Goal: Find contact information: Find contact information

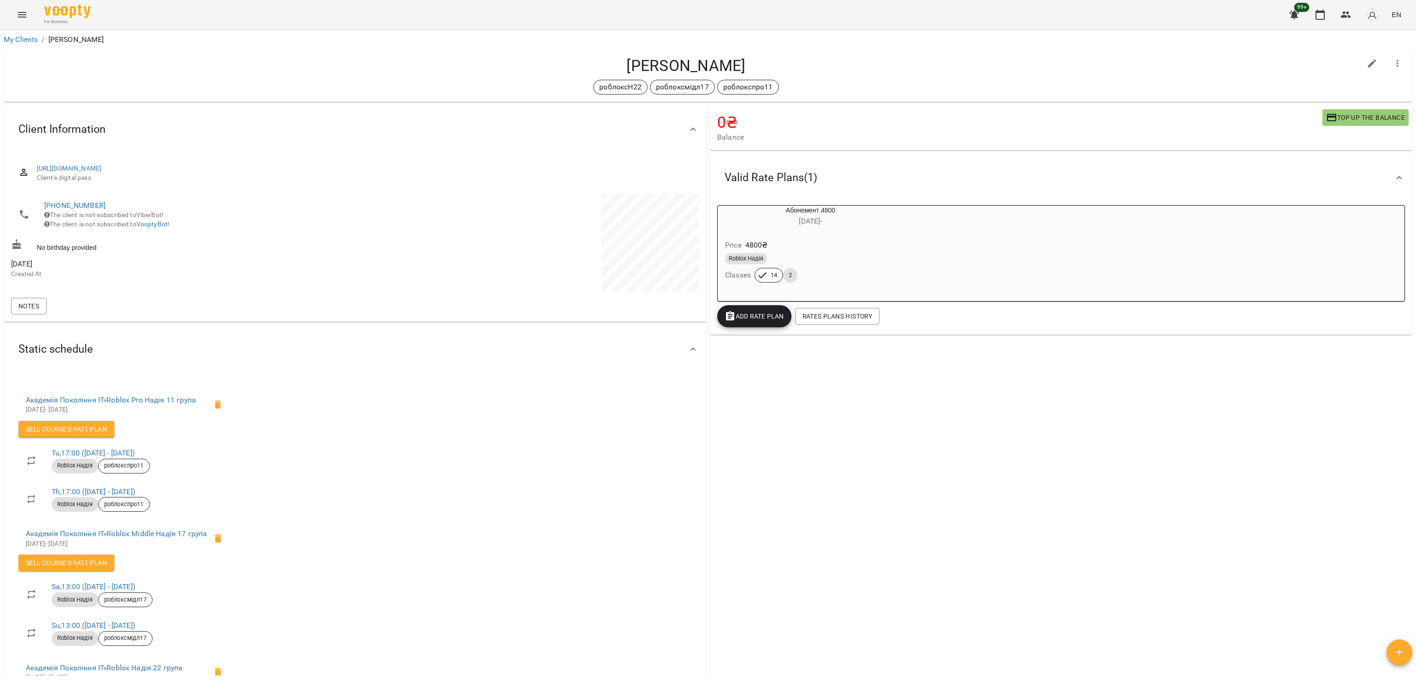
scroll to position [106, 0]
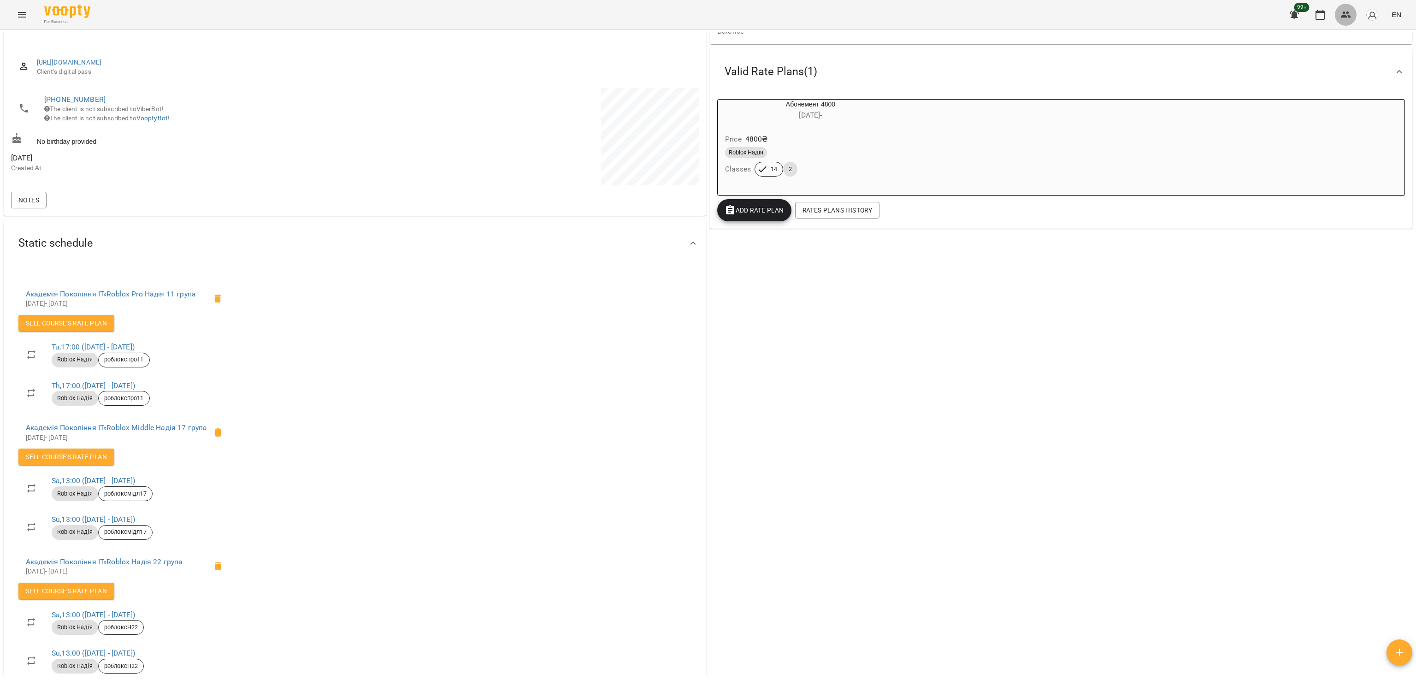
click at [1341, 17] on icon "button" at bounding box center [1346, 15] width 10 height 6
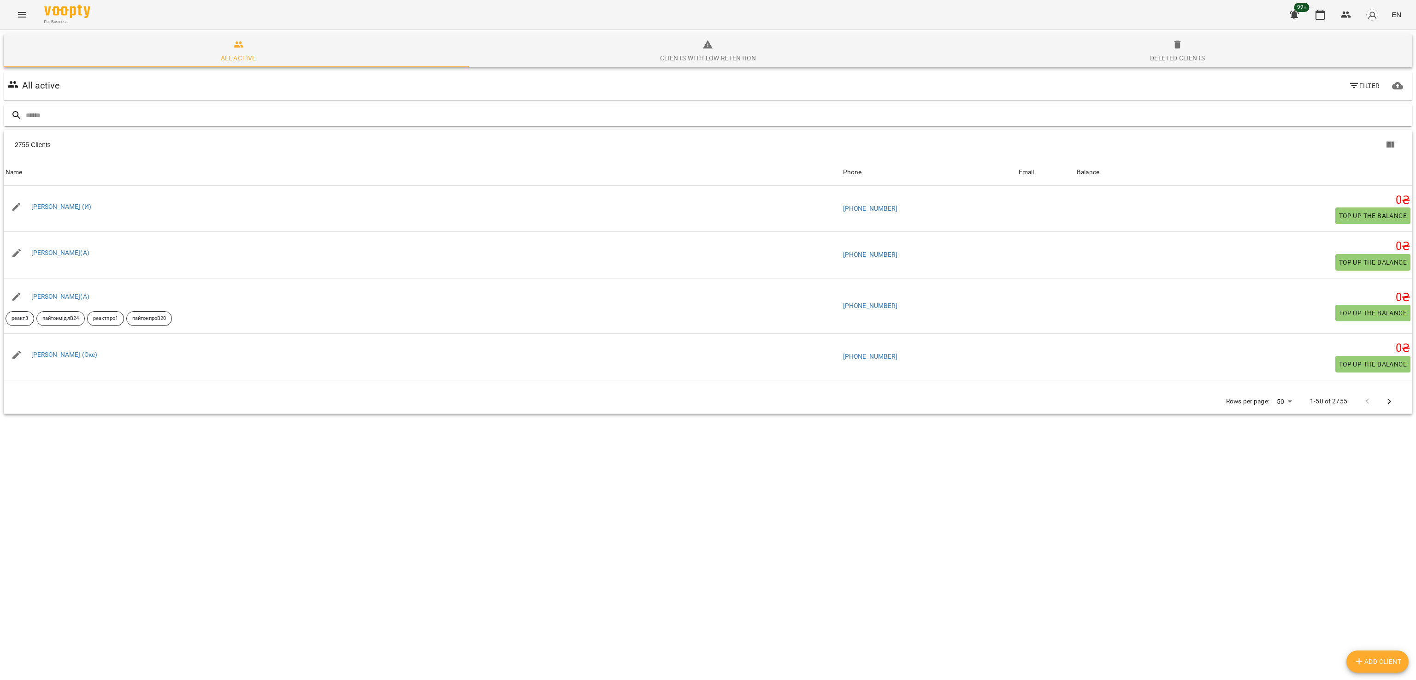
click at [310, 106] on div at bounding box center [708, 115] width 1409 height 23
click at [309, 109] on input "text" at bounding box center [717, 115] width 1383 height 15
paste input "**********"
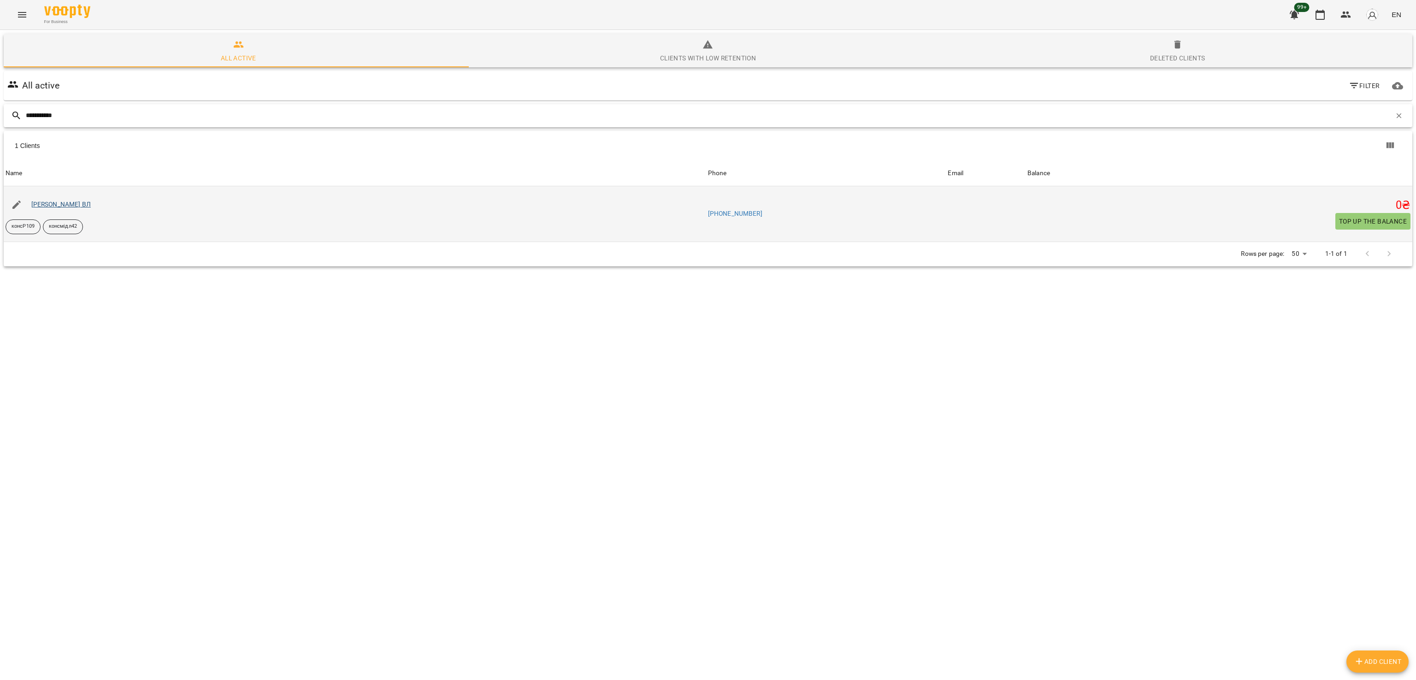
type input "**********"
click at [71, 204] on link "[PERSON_NAME] ВЛ" at bounding box center [60, 204] width 59 height 7
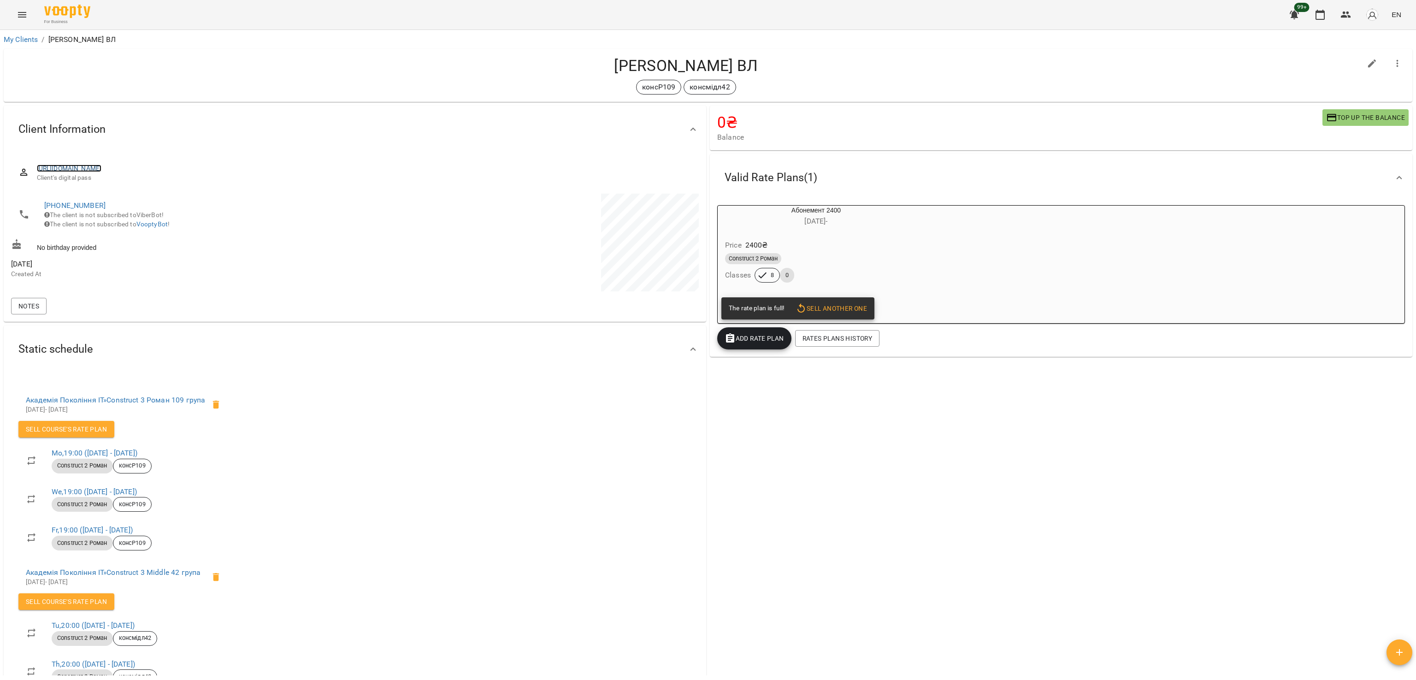
click at [102, 166] on link "[URL][DOMAIN_NAME]" at bounding box center [69, 168] width 65 height 7
copy link "[PHONE_NUMBER]"
drag, startPoint x: 50, startPoint y: 207, endPoint x: 45, endPoint y: 207, distance: 5.1
click at [45, 207] on span "[PHONE_NUMBER]" at bounding box center [194, 205] width 301 height 11
copy link "[PHONE_NUMBER]"
